Goal: Transaction & Acquisition: Purchase product/service

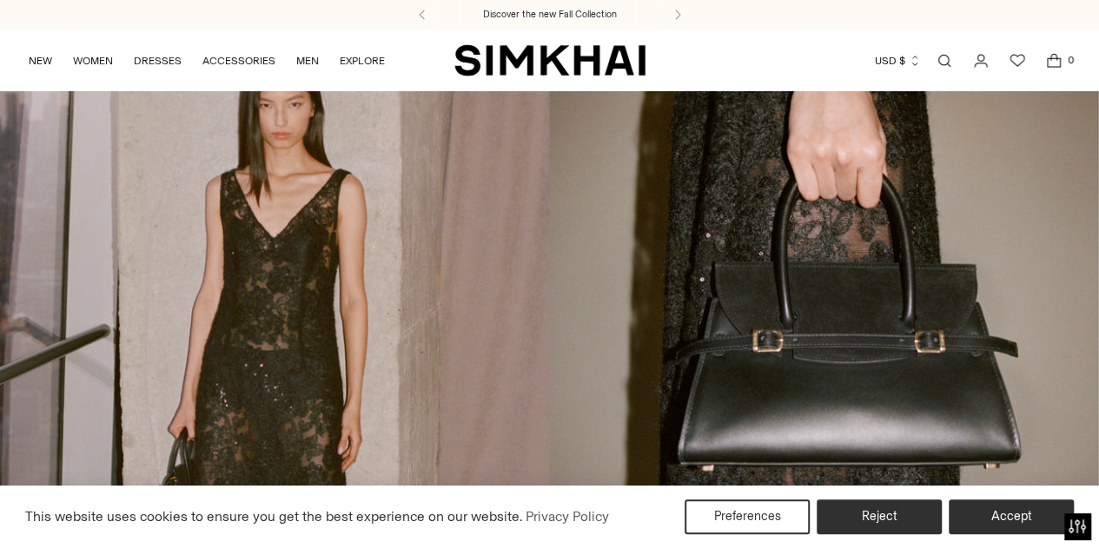
click at [942, 51] on link "Open search modal" at bounding box center [944, 60] width 35 height 35
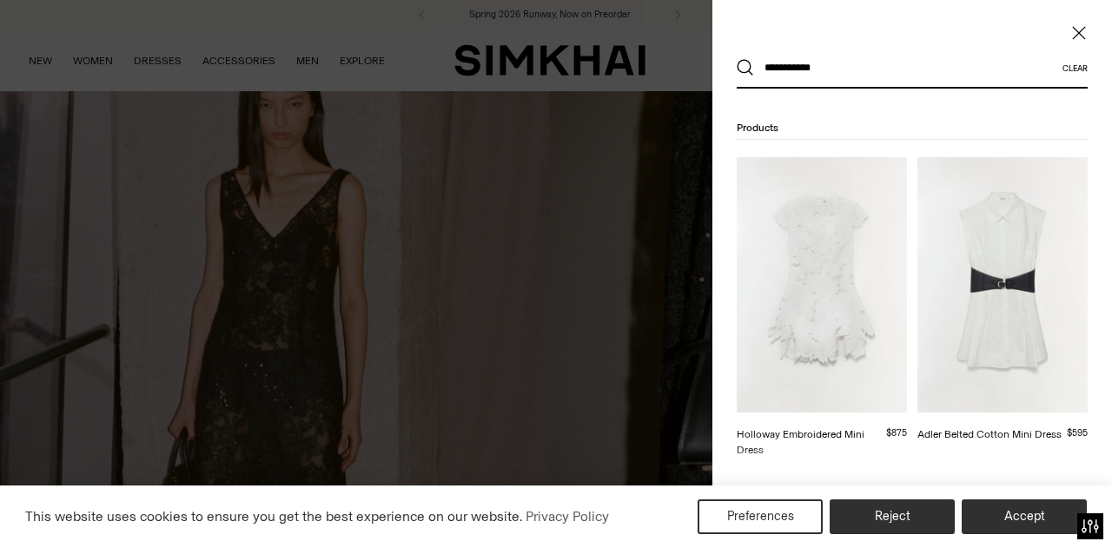
type input "**********"
click at [737, 59] on button "Search" at bounding box center [745, 67] width 17 height 17
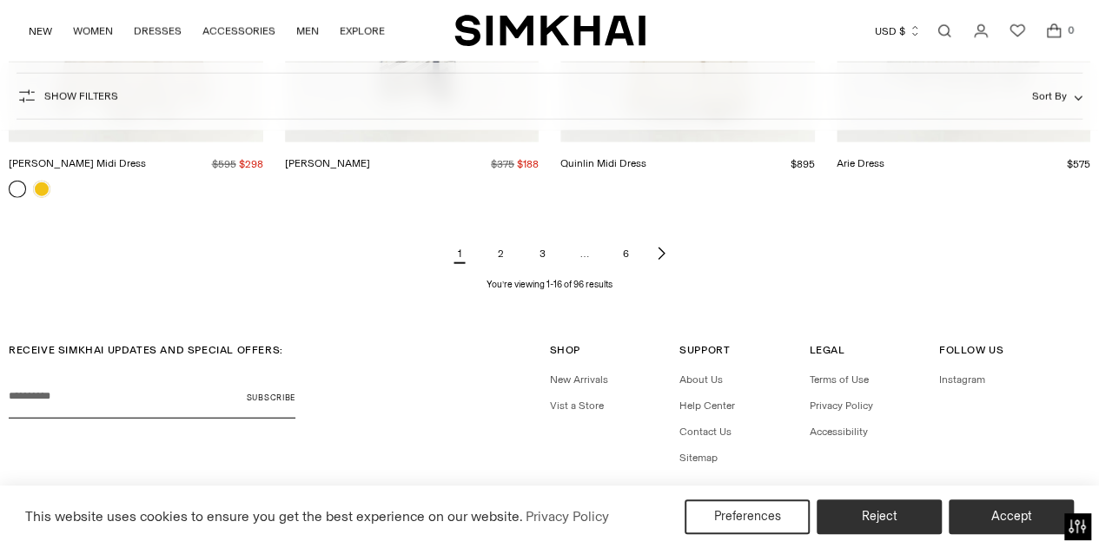
scroll to position [1995, 0]
click at [662, 256] on icon "Next page of results" at bounding box center [661, 253] width 14 height 14
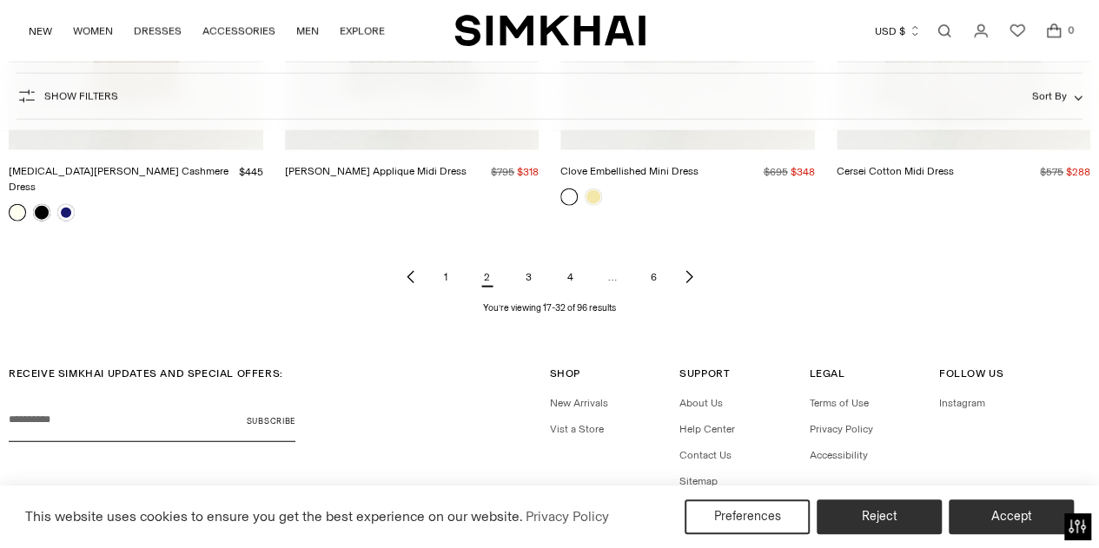
scroll to position [1987, 0]
click at [690, 269] on icon "Next page of results" at bounding box center [689, 276] width 14 height 14
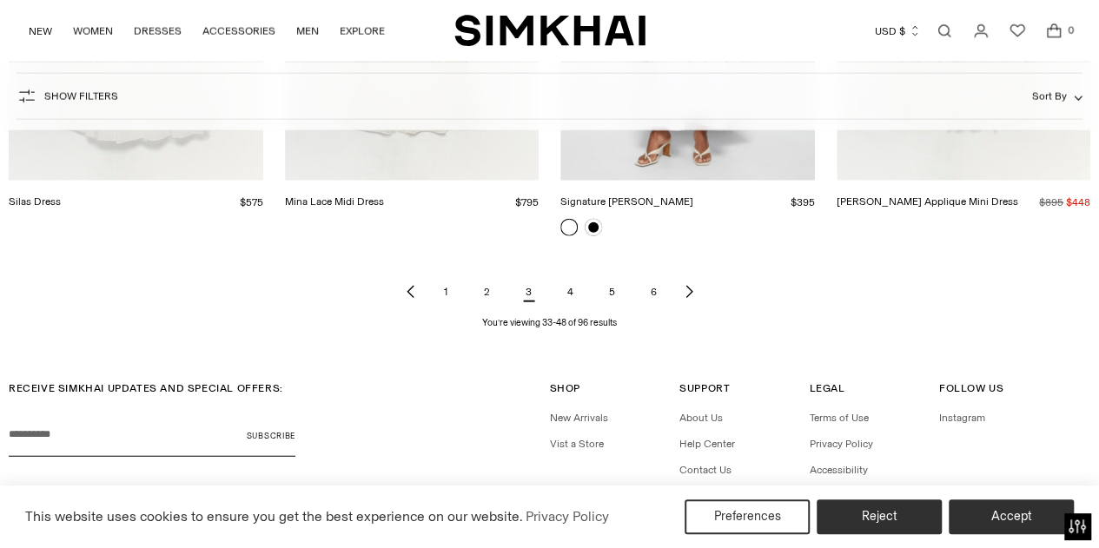
scroll to position [2039, 0]
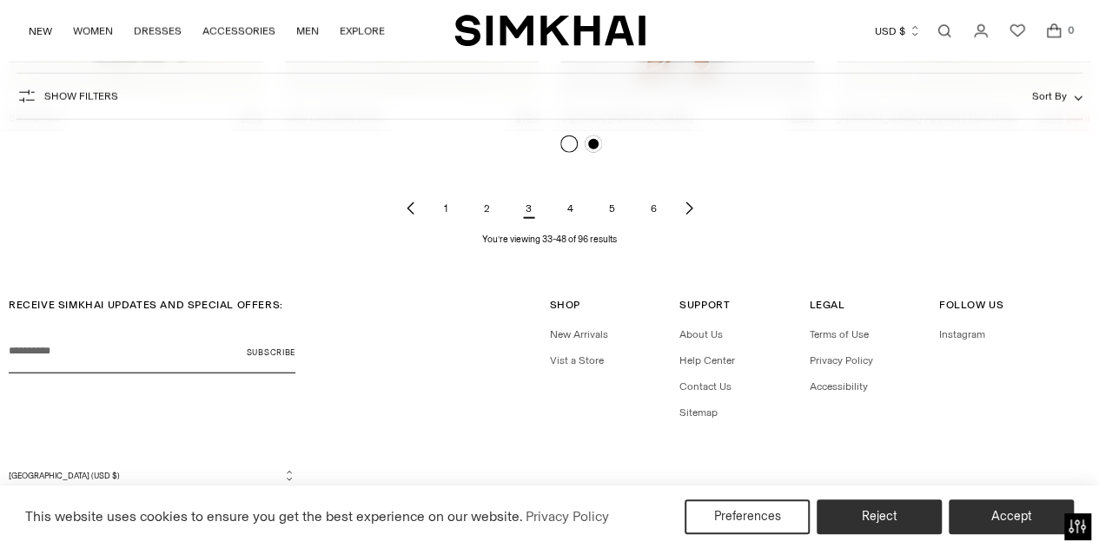
click at [690, 215] on icon "Next page of results" at bounding box center [689, 209] width 14 height 14
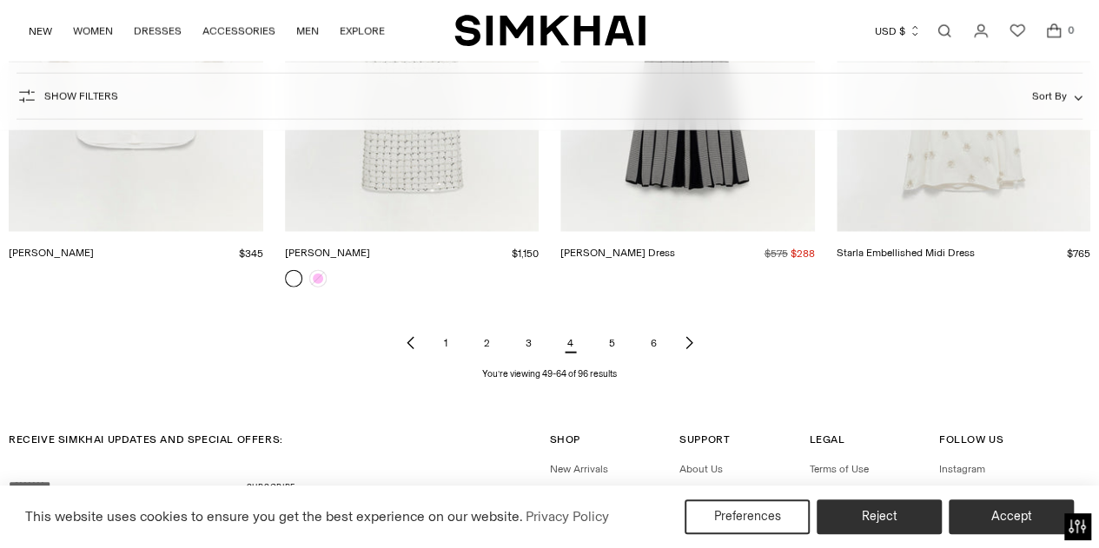
scroll to position [1954, 0]
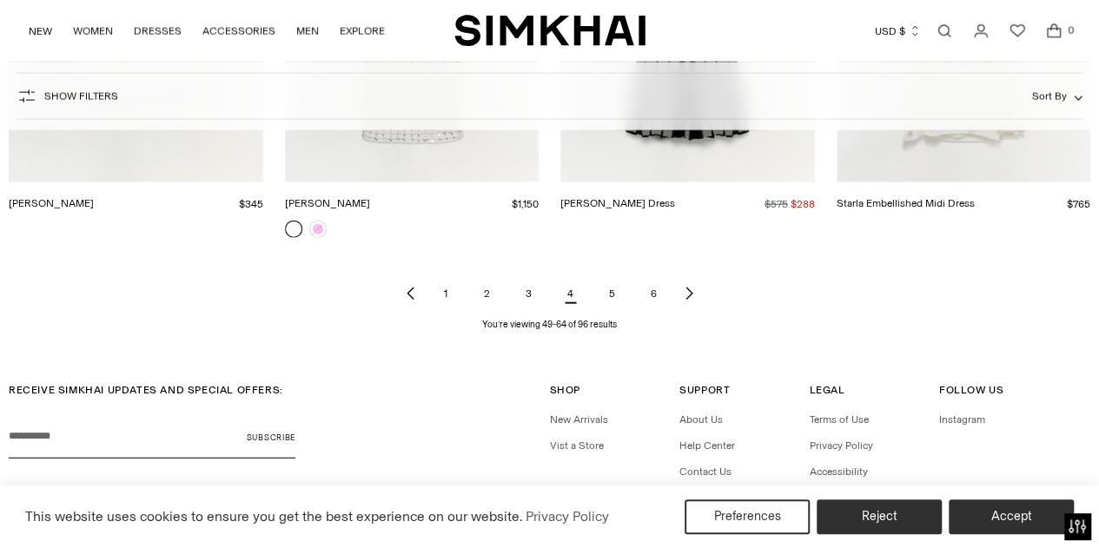
click at [612, 293] on link "5" at bounding box center [612, 293] width 35 height 35
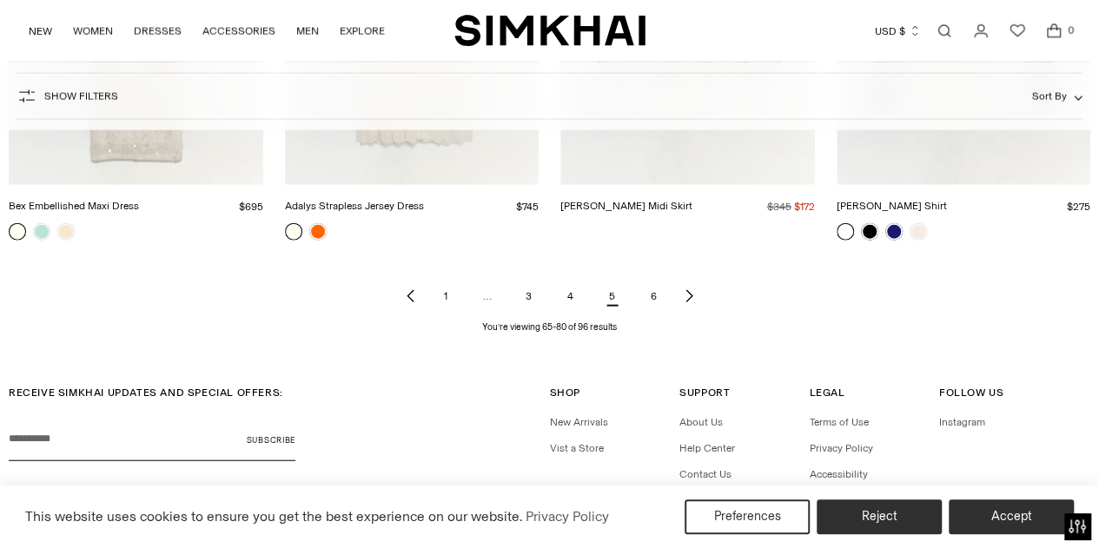
scroll to position [1942, 0]
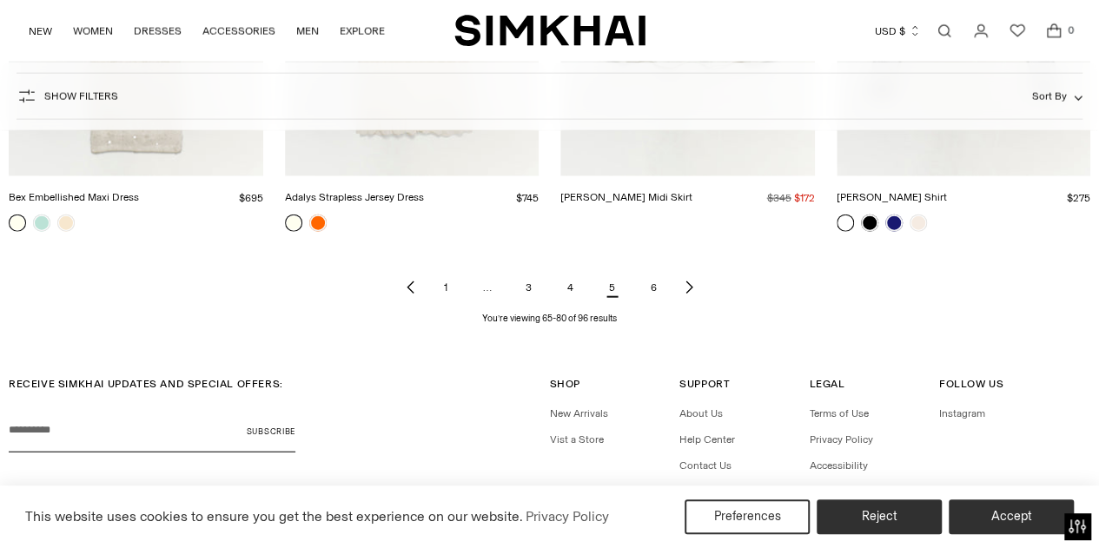
click at [691, 291] on icon "Next page of results" at bounding box center [689, 288] width 14 height 14
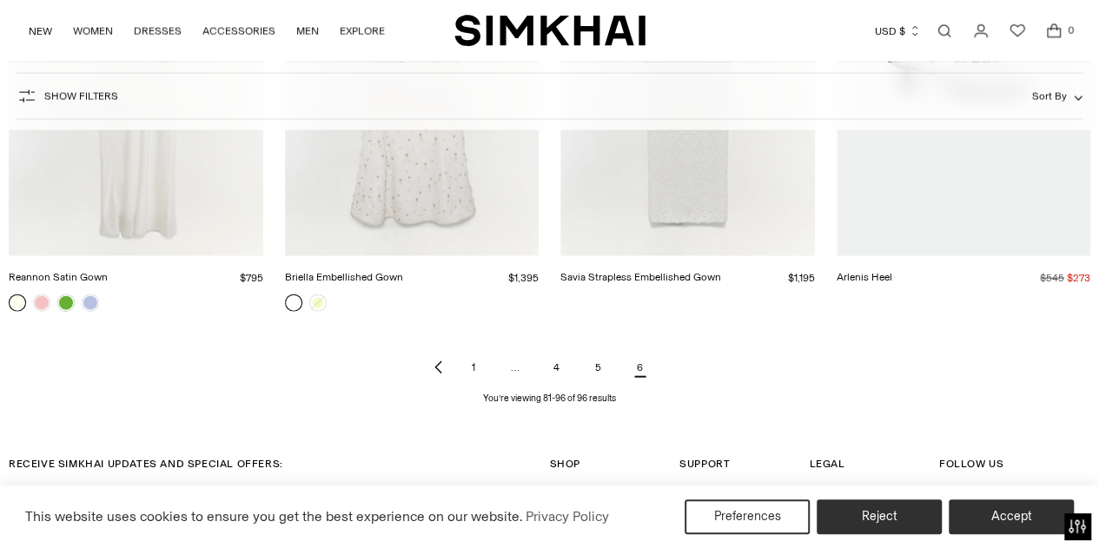
scroll to position [2034, 0]
